Goal: Task Accomplishment & Management: Use online tool/utility

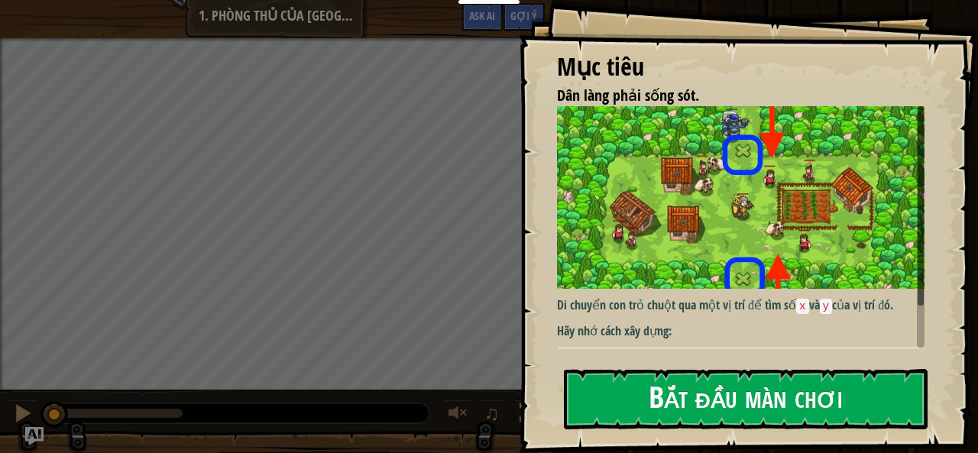
click at [717, 251] on img at bounding box center [746, 197] width 379 height 183
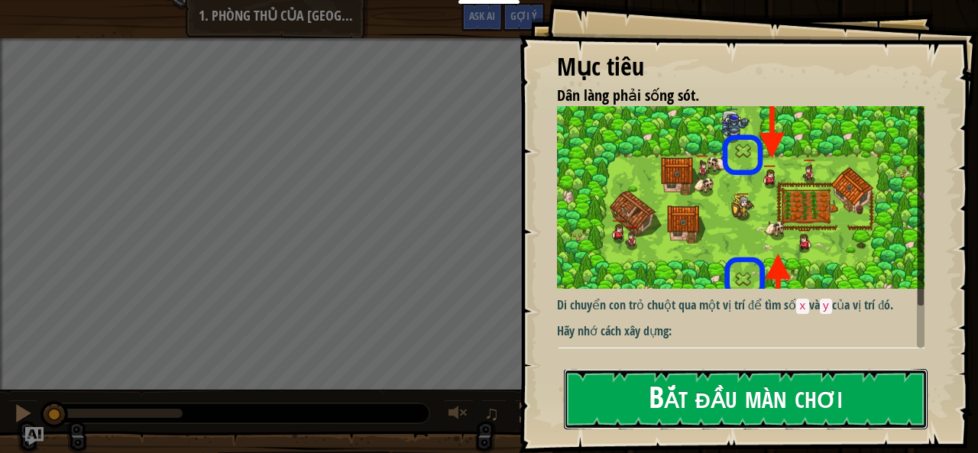
click at [692, 389] on button "Bắt đầu màn chơi" at bounding box center [746, 399] width 364 height 60
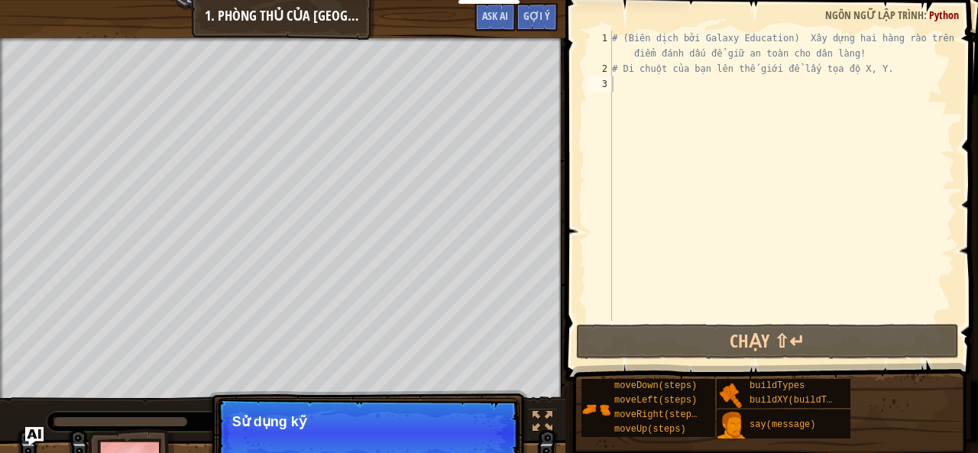
click at [206, 16] on div "Khoá học Khoa học máy tính 2 1. Phòng Thủ của Plainswood Tuỳ chọn Xong Gợi ý As…" at bounding box center [282, 19] width 565 height 38
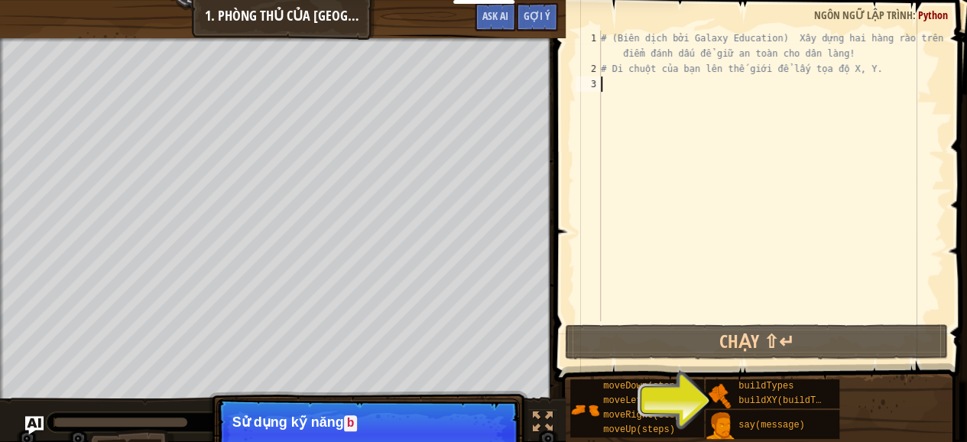
click at [206, 18] on div "Khoá học Khoa học máy tính 2 1. Phòng Thủ của Plainswood Tuỳ chọn Xong Gợi ý As…" at bounding box center [282, 19] width 565 height 38
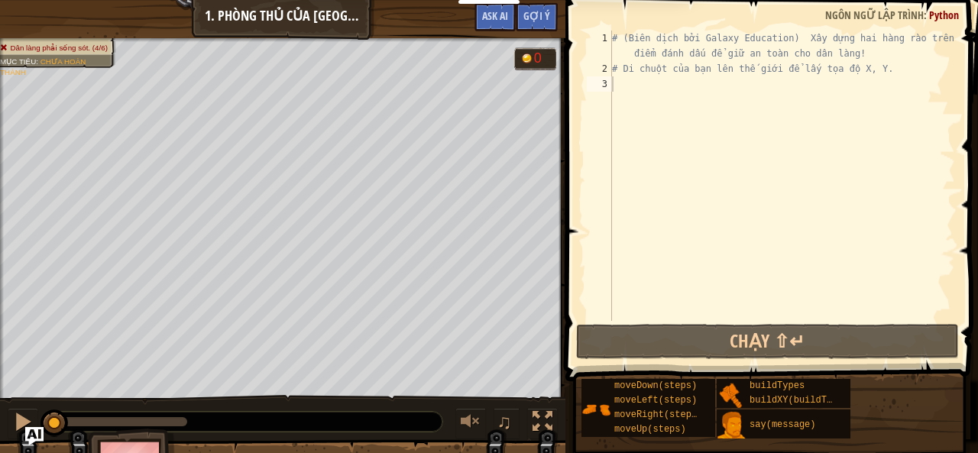
drag, startPoint x: 193, startPoint y: 15, endPoint x: 214, endPoint y: 8, distance: 22.5
click at [214, 8] on div "Khoá học Khoa học máy tính 2 1. Phòng Thủ của Plainswood Tuỳ chọn Xong Gợi ý As…" at bounding box center [282, 19] width 565 height 38
click at [246, 37] on div "Khoá học Khoa học máy tính 2 1. Phòng Thủ của Plainswood Tuỳ chọn Xong Gợi ý As…" at bounding box center [282, 19] width 565 height 38
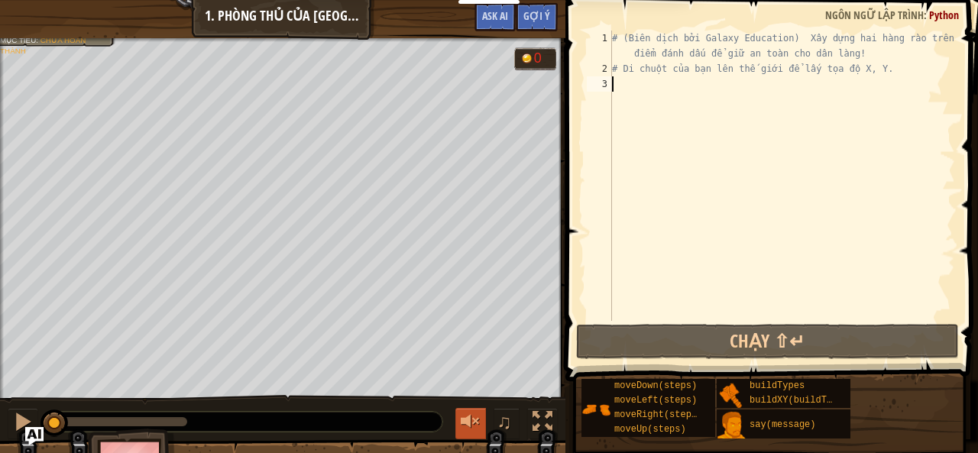
click at [482, 419] on button at bounding box center [470, 423] width 31 height 31
click at [477, 421] on div at bounding box center [471, 422] width 20 height 20
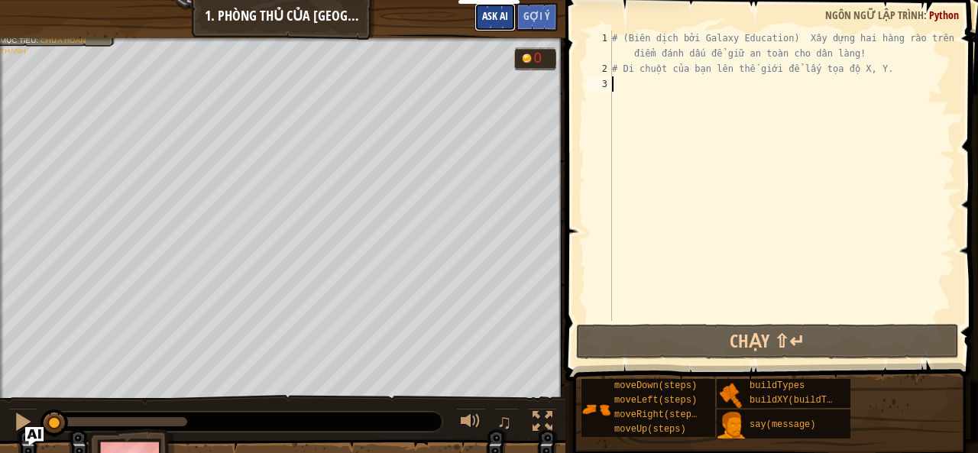
click at [499, 19] on span "Ask AI" at bounding box center [495, 15] width 26 height 15
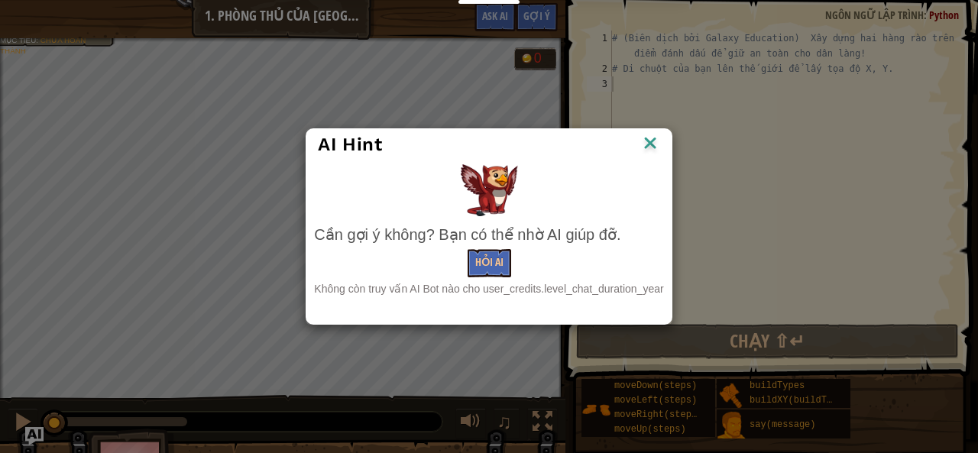
click at [645, 141] on img at bounding box center [650, 144] width 20 height 23
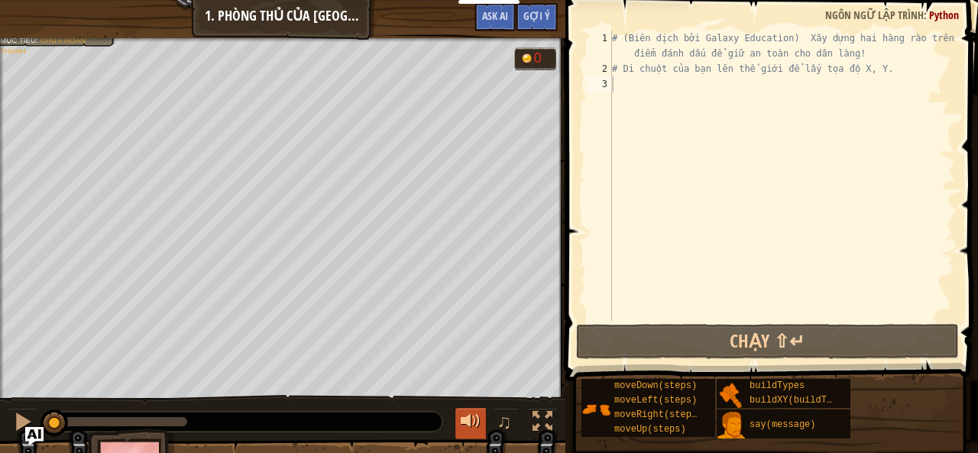
click at [476, 416] on div at bounding box center [471, 422] width 20 height 20
click at [473, 418] on div at bounding box center [471, 422] width 20 height 20
click at [500, 418] on span "♫" at bounding box center [504, 421] width 15 height 23
click at [506, 431] on span "♫" at bounding box center [504, 421] width 15 height 23
click at [467, 418] on div at bounding box center [471, 422] width 20 height 20
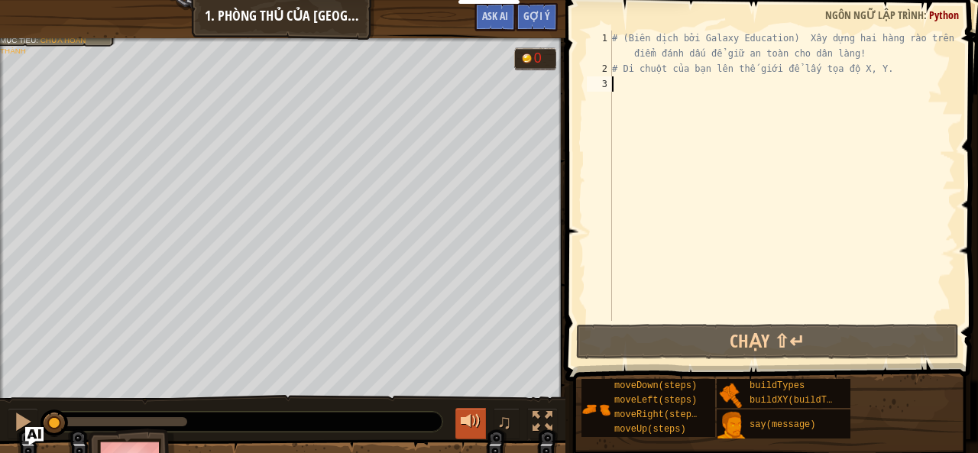
click at [467, 423] on div at bounding box center [471, 422] width 20 height 20
